Goal: Information Seeking & Learning: Learn about a topic

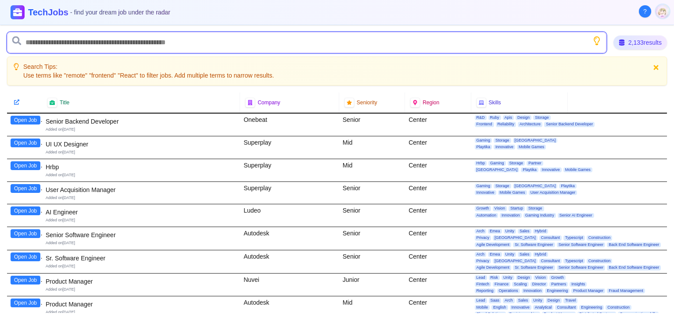
click at [187, 45] on input "text" at bounding box center [306, 42] width 599 height 21
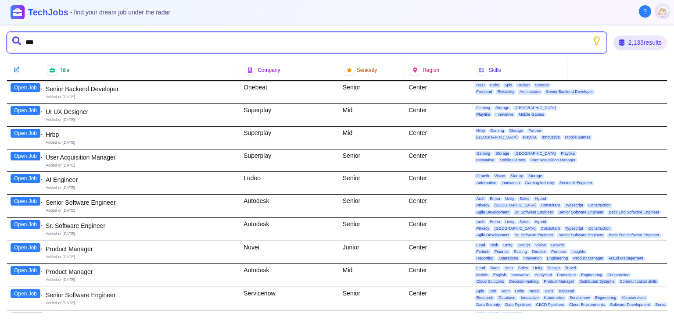
type input "****"
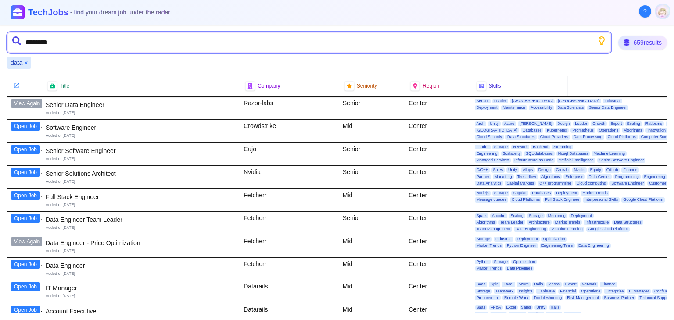
type input "********"
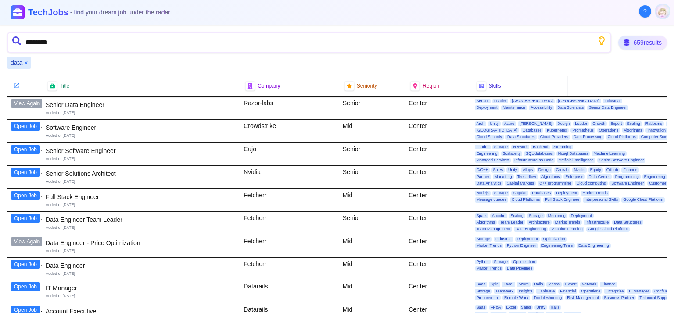
click at [26, 64] on button "×" at bounding box center [26, 62] width 4 height 9
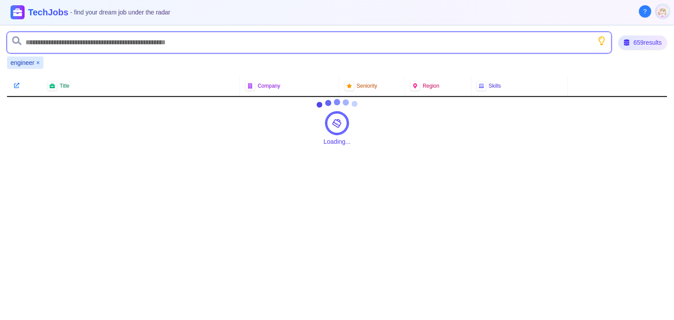
click at [37, 46] on input "text" at bounding box center [309, 42] width 604 height 21
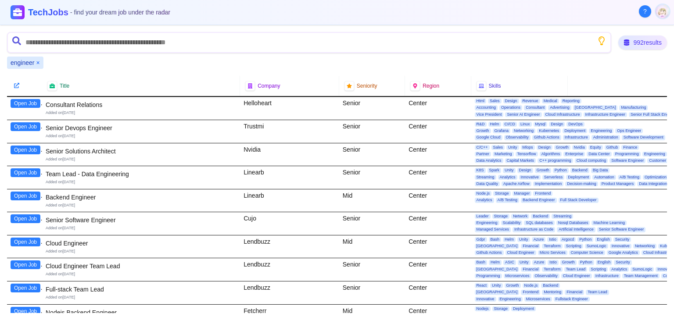
click at [39, 60] on button "×" at bounding box center [38, 62] width 4 height 9
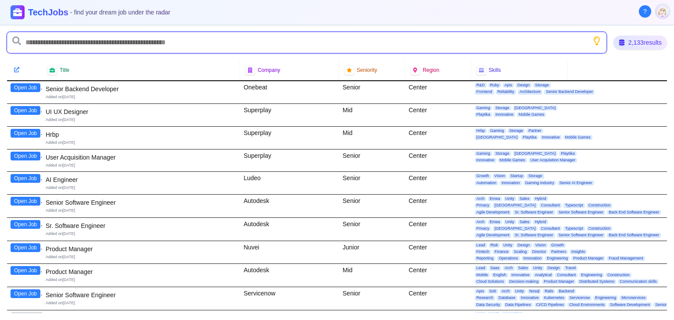
click at [39, 47] on input "text" at bounding box center [306, 42] width 599 height 21
type input "*"
paste input "**********"
type input "**********"
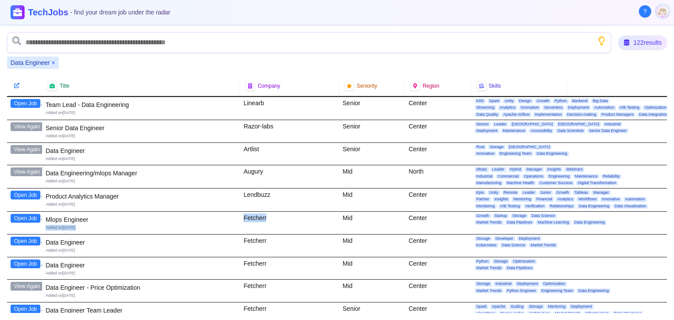
drag, startPoint x: 234, startPoint y: 220, endPoint x: 272, endPoint y: 216, distance: 38.4
click at [272, 216] on div "Open Job Mlops Engineer Added on [DATE] Fetcherr Mid Center Growth Startup Stor…" at bounding box center [337, 223] width 660 height 23
click at [272, 216] on div "Fetcherr" at bounding box center [289, 223] width 99 height 22
click at [265, 216] on div "Fetcherr" at bounding box center [289, 223] width 99 height 22
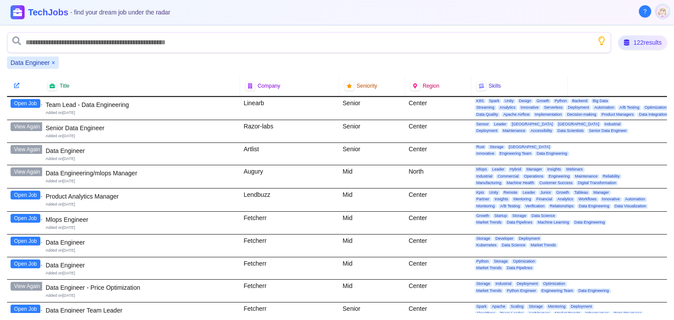
click at [251, 217] on div "Fetcherr" at bounding box center [289, 223] width 99 height 22
copy div "Fetcherr"
click at [348, 60] on div "Data Engineer ×" at bounding box center [337, 63] width 660 height 12
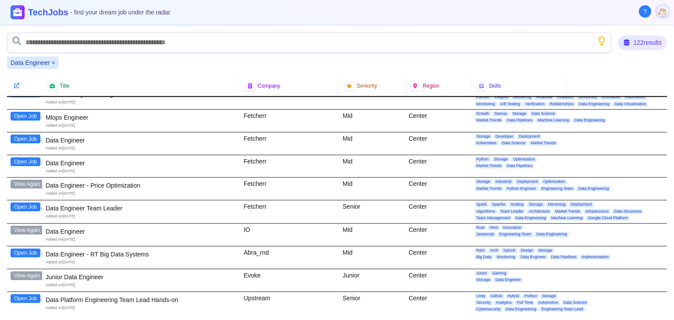
drag, startPoint x: 36, startPoint y: 251, endPoint x: 12, endPoint y: 254, distance: 23.5
click at [12, 254] on button "Open Job" at bounding box center [26, 253] width 30 height 9
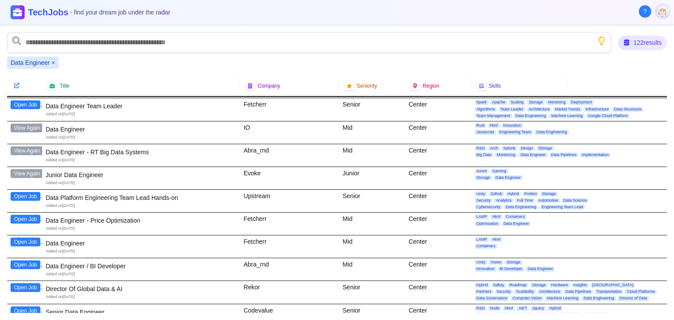
click at [23, 215] on button "Open Job" at bounding box center [26, 219] width 30 height 9
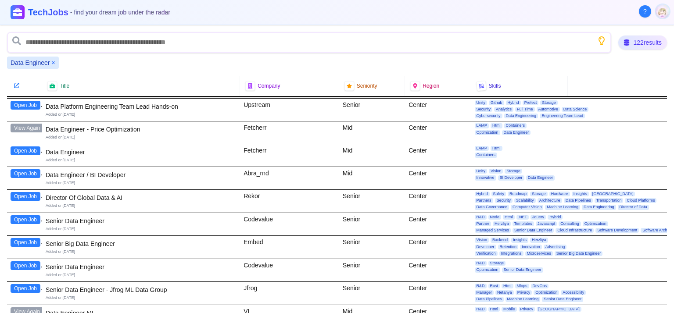
scroll to position [307, 0]
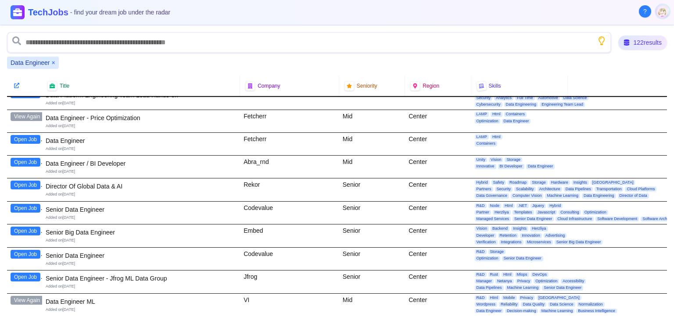
click at [30, 228] on button "Open Job" at bounding box center [26, 231] width 30 height 9
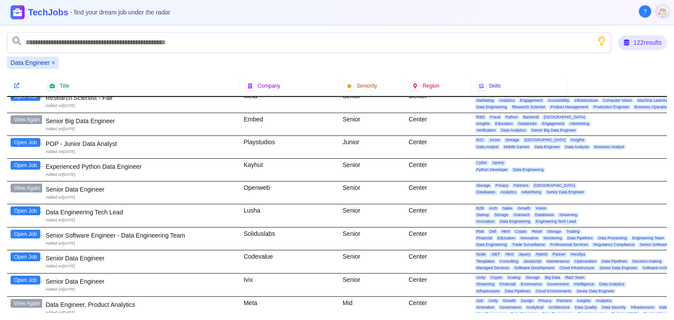
scroll to position [614, 0]
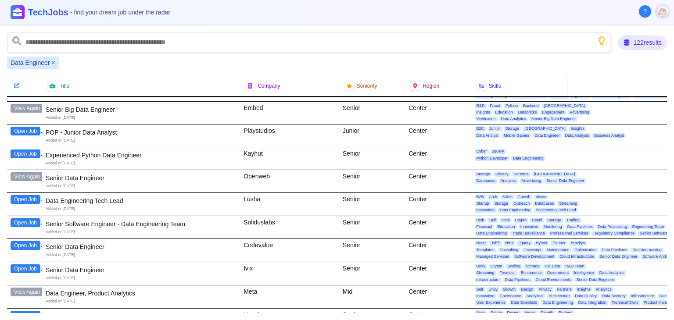
click at [24, 265] on button "Open Job" at bounding box center [26, 269] width 30 height 9
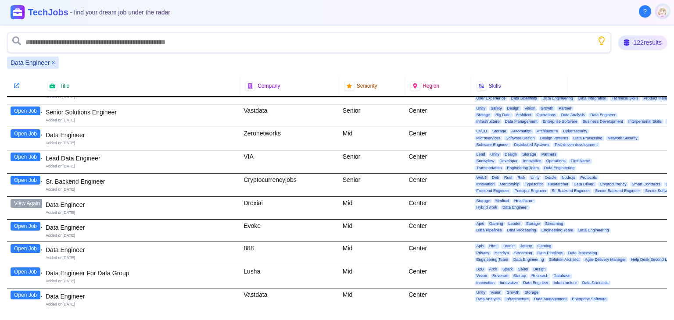
scroll to position [921, 0]
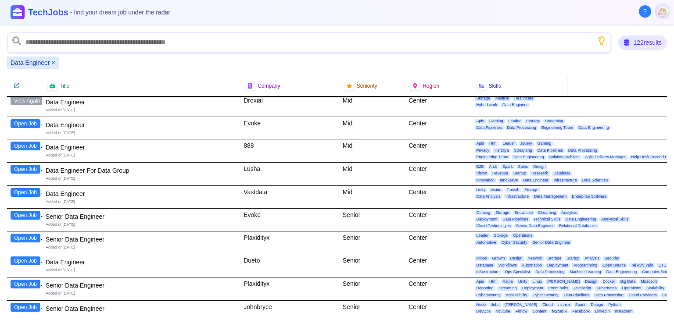
drag, startPoint x: 30, startPoint y: 189, endPoint x: 30, endPoint y: 194, distance: 5.3
click at [30, 194] on div "Open Job" at bounding box center [24, 197] width 35 height 22
click at [32, 190] on button "Open Job" at bounding box center [26, 192] width 30 height 9
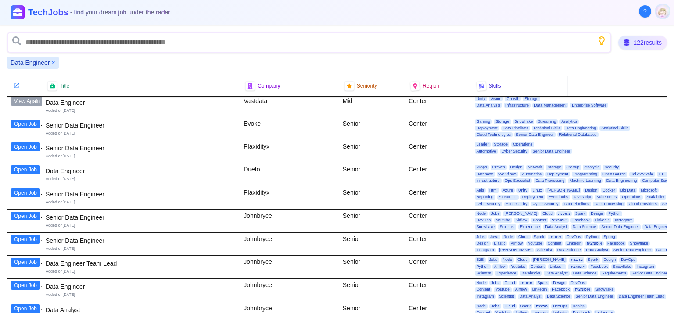
scroll to position [1024, 0]
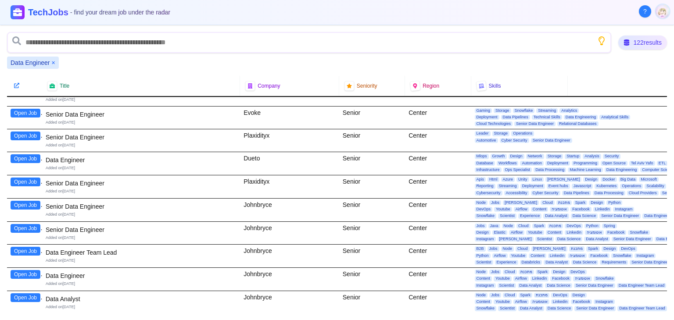
click at [22, 270] on button "Open Job" at bounding box center [26, 274] width 30 height 9
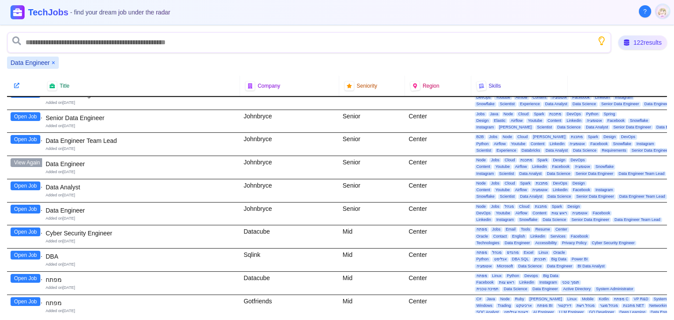
scroll to position [1126, 0]
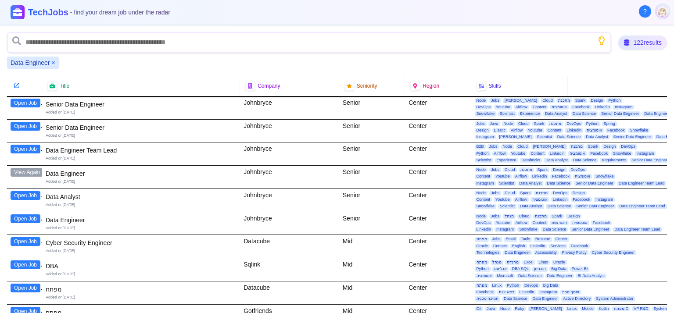
click at [30, 215] on button "Open Job" at bounding box center [26, 219] width 30 height 9
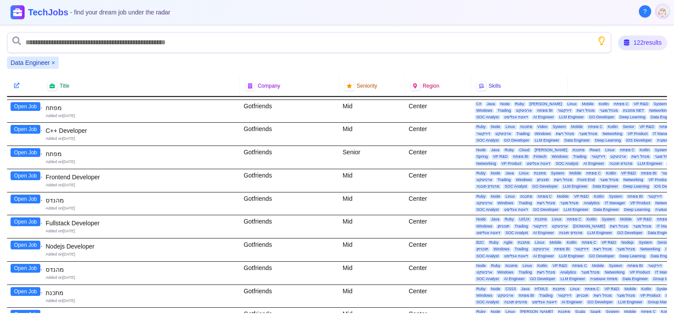
scroll to position [1228, 0]
